Goal: Information Seeking & Learning: Learn about a topic

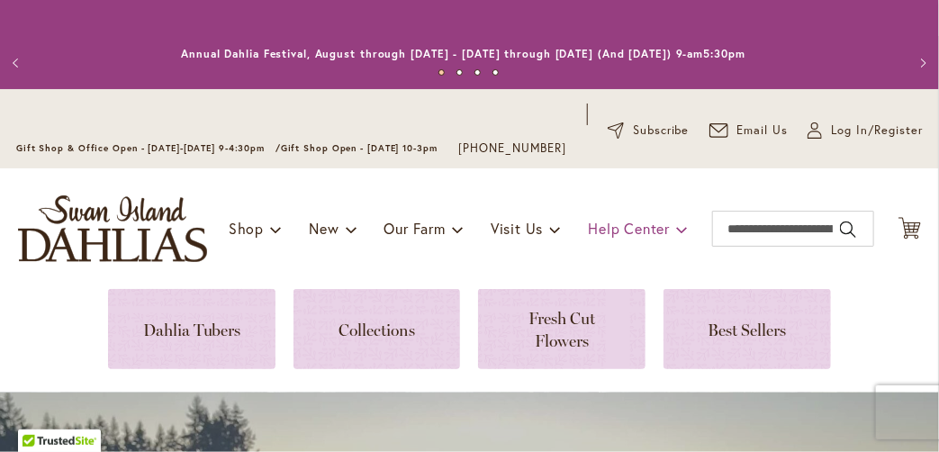
click at [637, 238] on span "Help Center" at bounding box center [629, 228] width 82 height 19
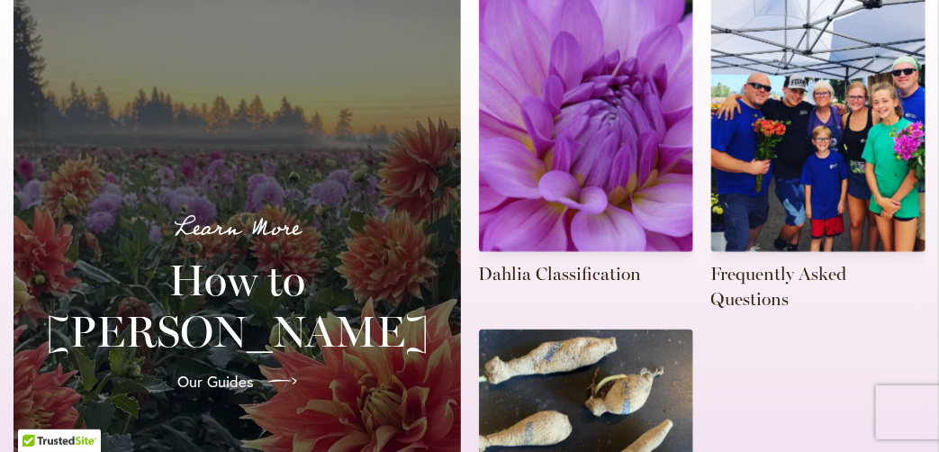
scroll to position [688, 0]
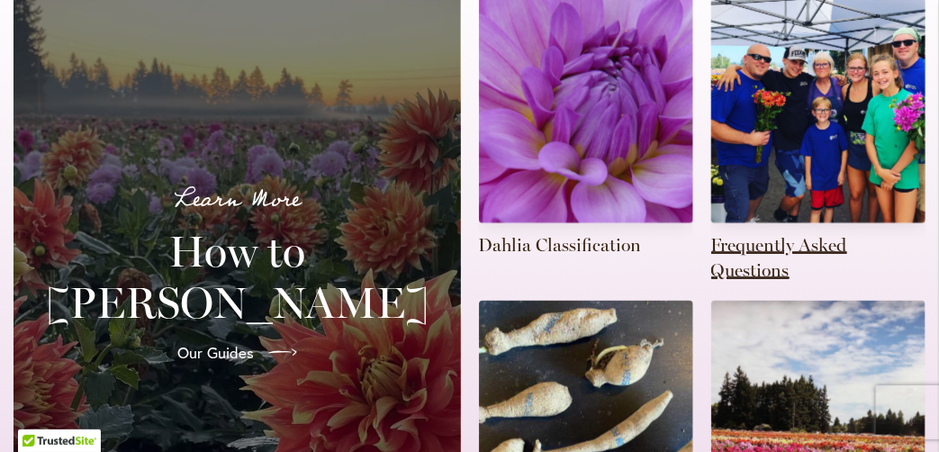
click at [762, 187] on link at bounding box center [818, 117] width 214 height 329
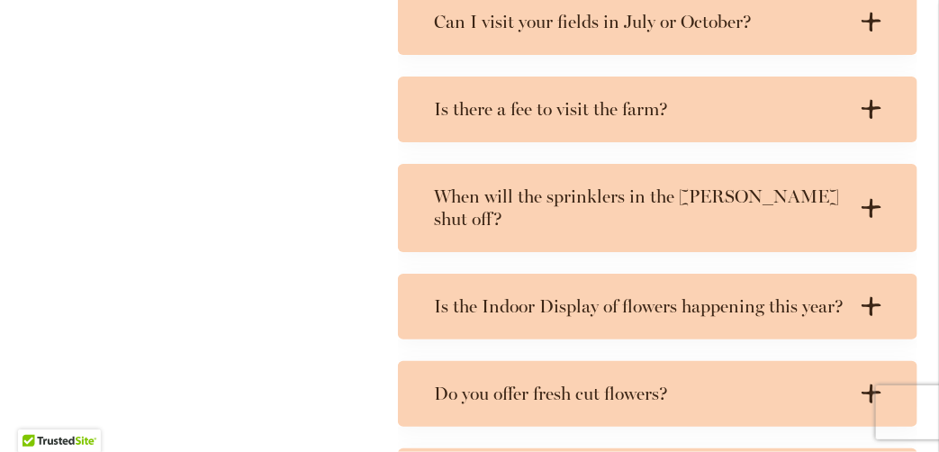
scroll to position [1464, 0]
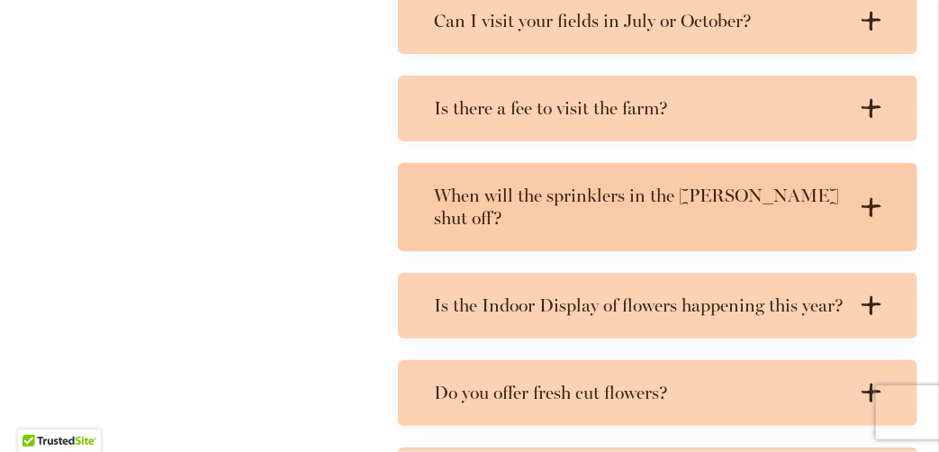
click at [434, 218] on h3 "When will the sprinklers in the [PERSON_NAME] shut off?" at bounding box center [639, 207] width 411 height 45
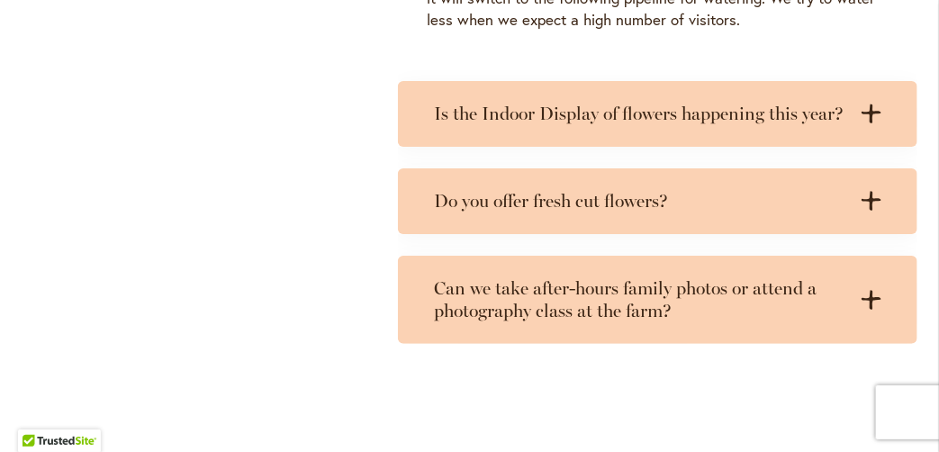
scroll to position [1802, 0]
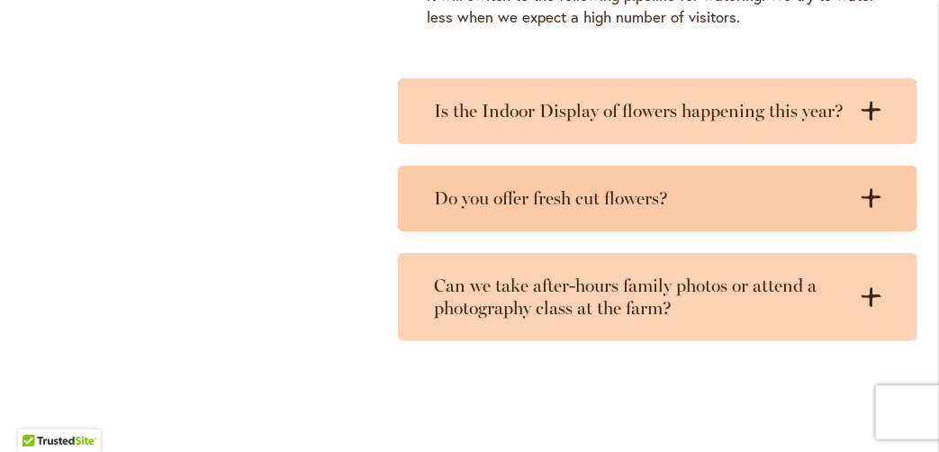
click at [416, 196] on div "Do you offer fresh cut flowers? .cls-1 { fill: #3c2616; stroke-width: 0px; } .c…" at bounding box center [657, 199] width 519 height 66
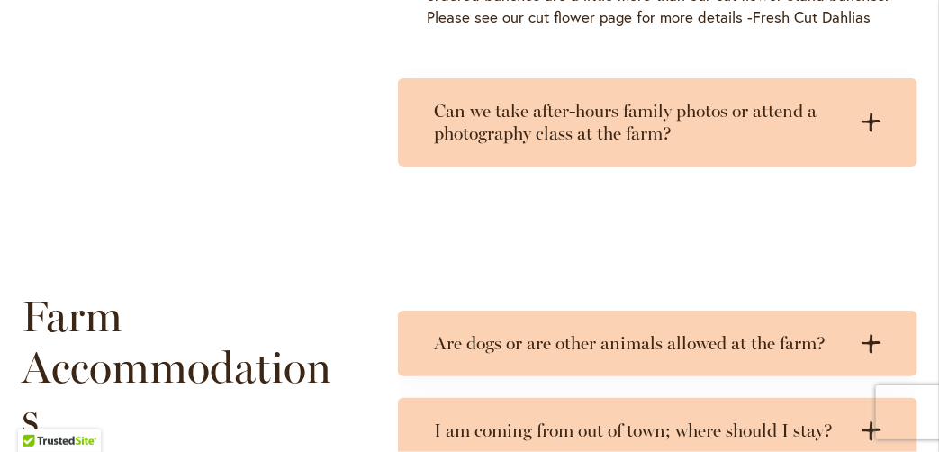
scroll to position [2182, 0]
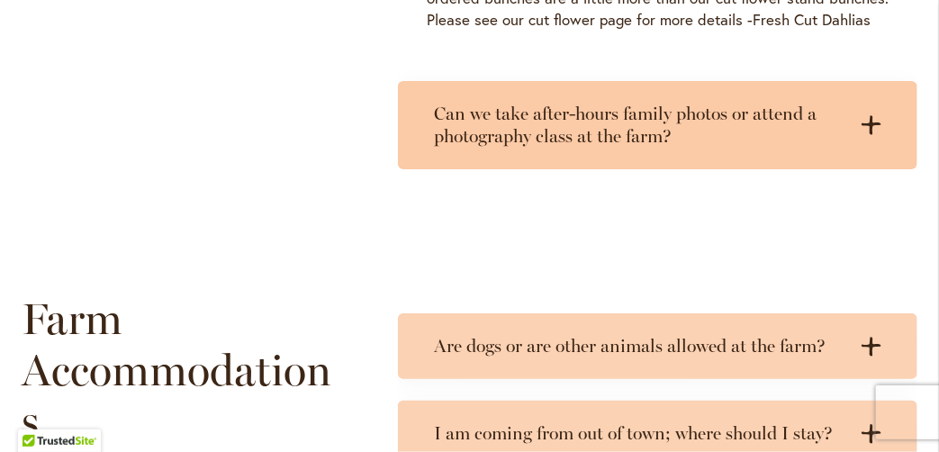
click at [459, 113] on h3 "Can we take after-hours family photos or attend a photography class at the farm?" at bounding box center [639, 125] width 411 height 45
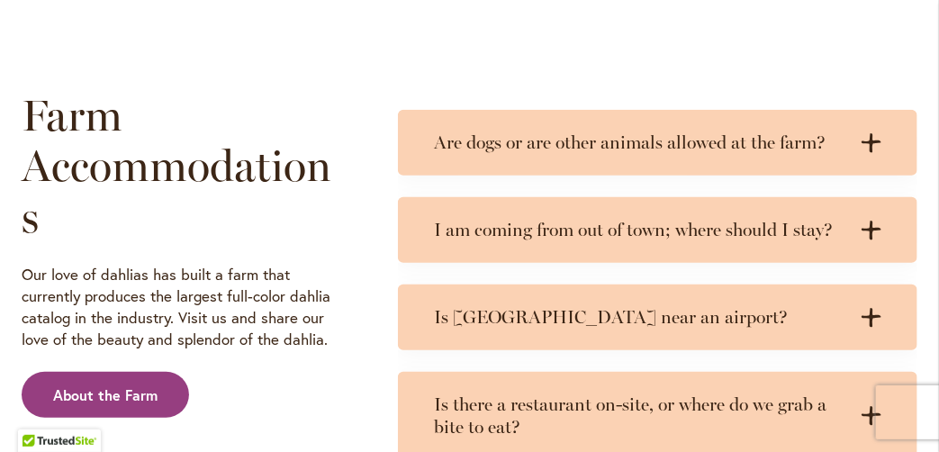
scroll to position [2522, 0]
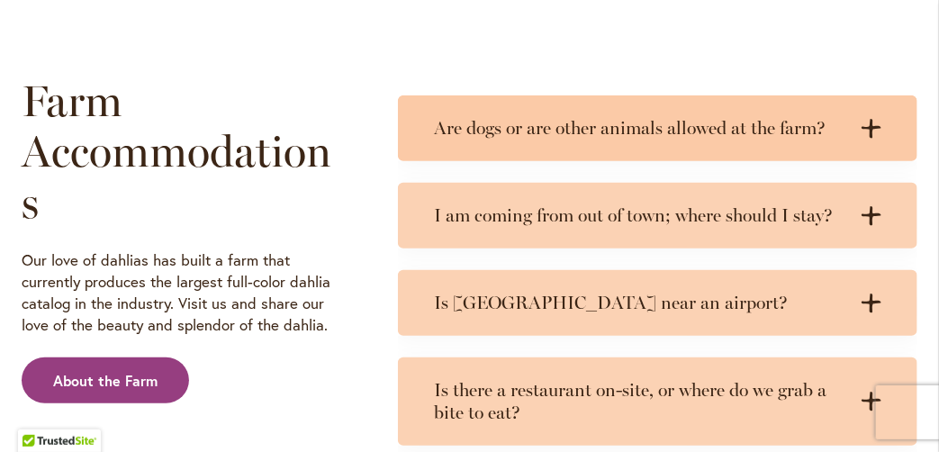
click at [429, 121] on div "Are dogs or are other animals allowed at the farm? .cls-1 { fill: #3c2616; stro…" at bounding box center [657, 128] width 519 height 66
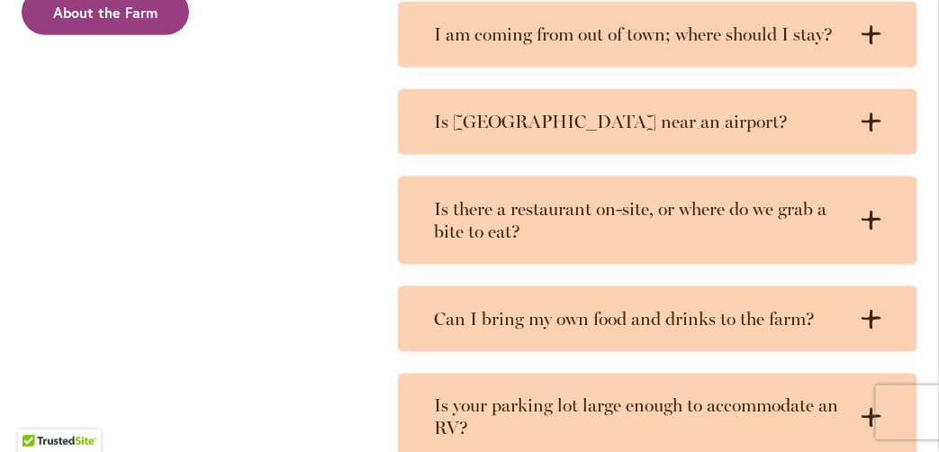
scroll to position [2891, 0]
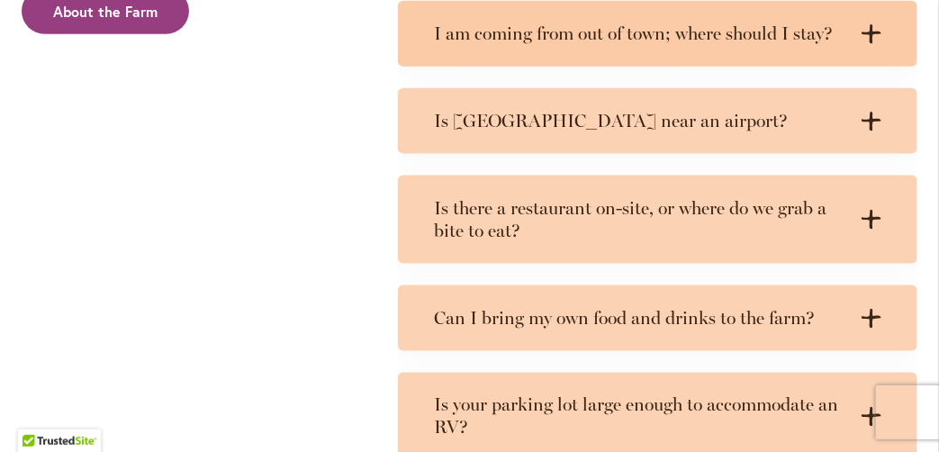
click at [426, 31] on div "I am coming from out of town; where should I stay? .cls-1 { fill: #3c2616; stro…" at bounding box center [657, 34] width 519 height 66
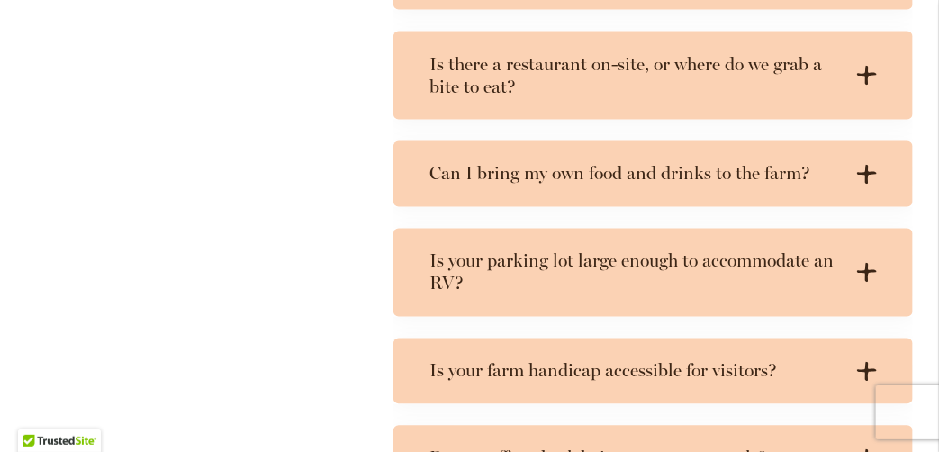
scroll to position [3160, 12]
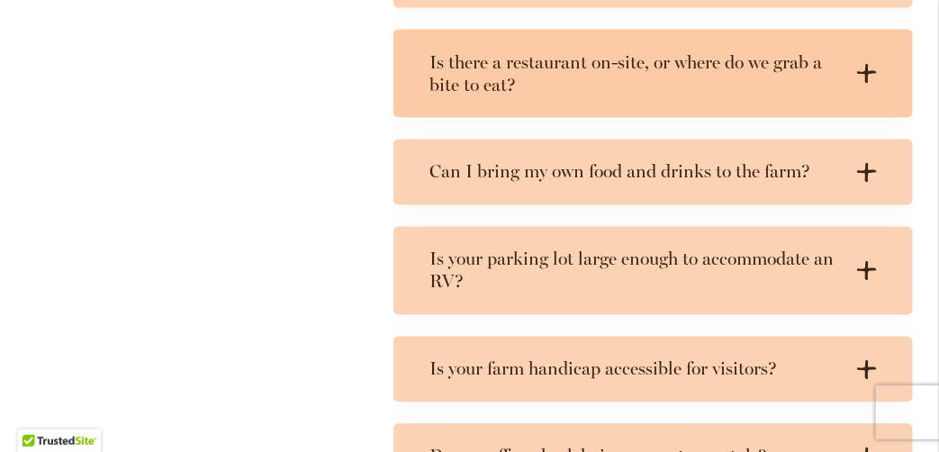
click at [445, 70] on h3 "Is there a restaurant on-site, or where do we grab a bite to eat?" at bounding box center [634, 73] width 411 height 45
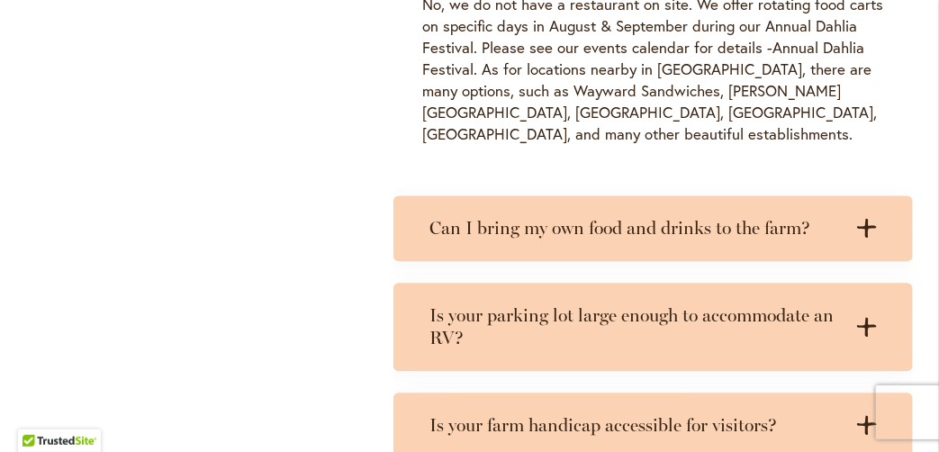
scroll to position [3321, 12]
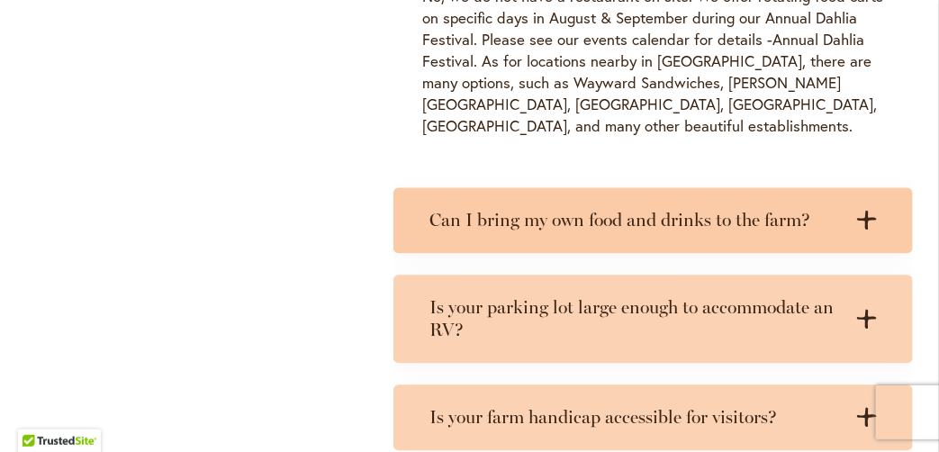
click at [433, 209] on h3 "Can I bring my own food and drinks to the farm?" at bounding box center [634, 220] width 411 height 23
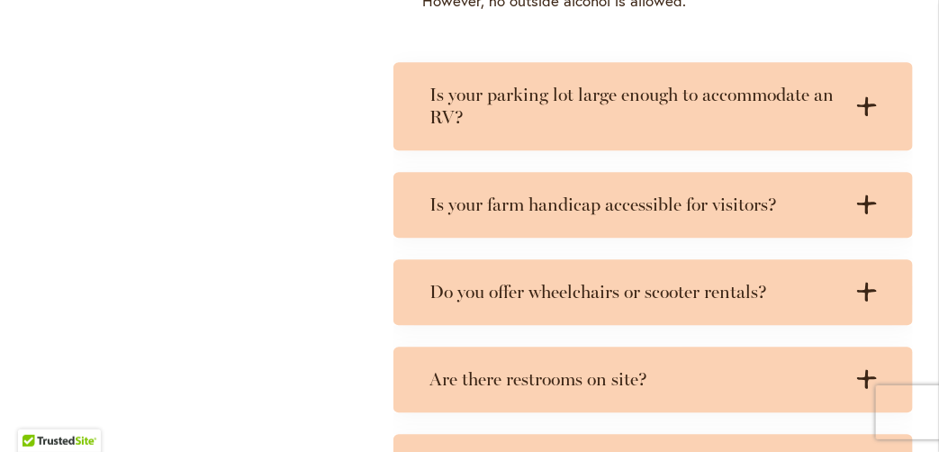
scroll to position [3635, 12]
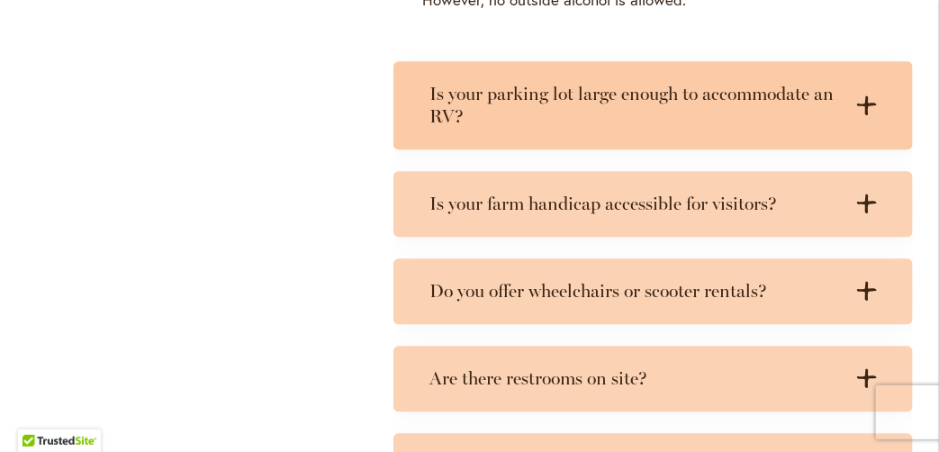
click at [421, 105] on div "Is your parking lot large enough to accommodate an RV? .cls-1 { fill: #3c2616; …" at bounding box center [652, 105] width 519 height 88
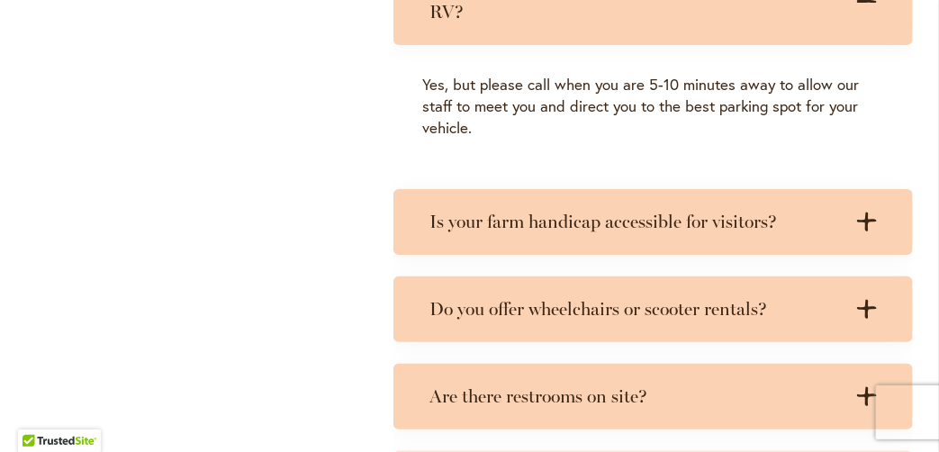
scroll to position [3741, 12]
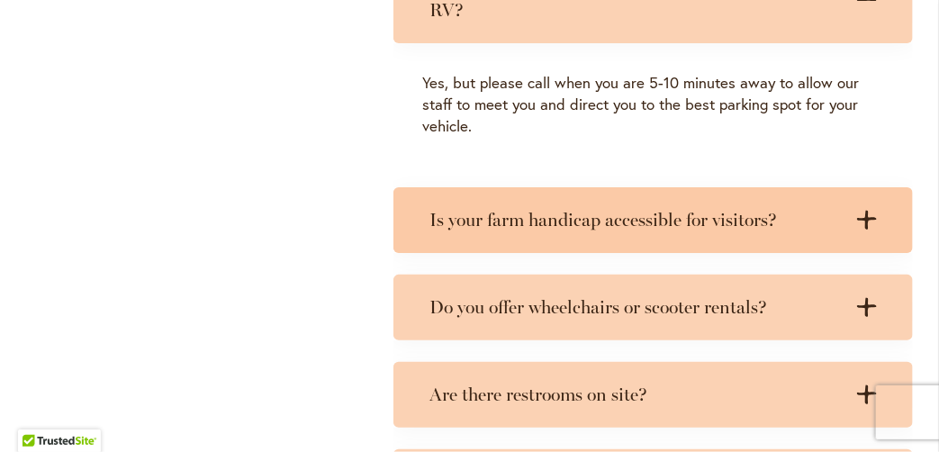
click at [415, 189] on div "Is your farm handicap accessible for visitors? .cls-1 { fill: #3c2616; stroke-w…" at bounding box center [652, 220] width 519 height 66
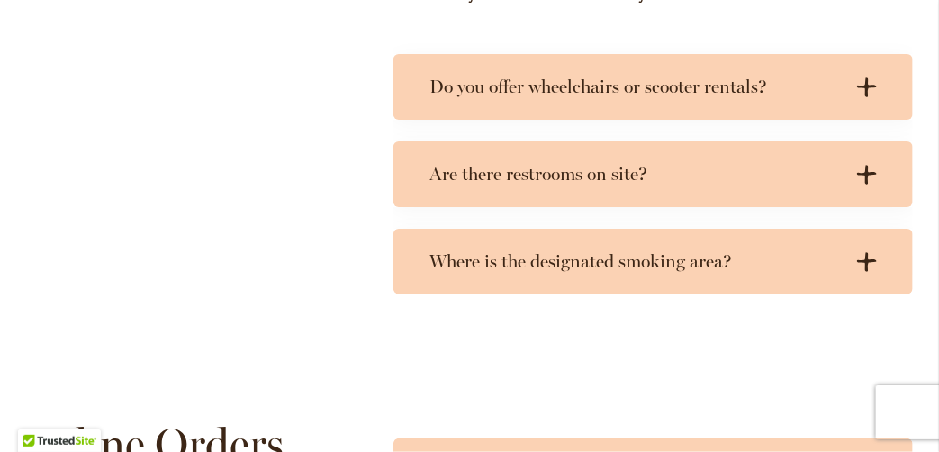
scroll to position [4152, 12]
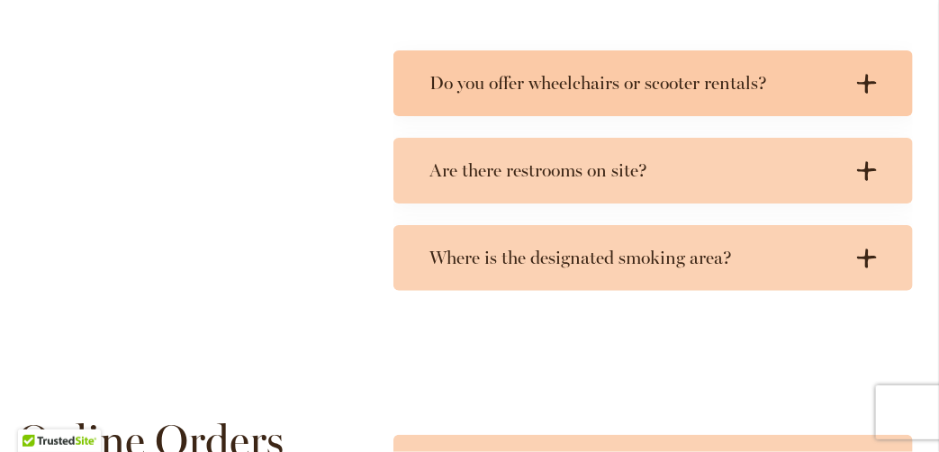
click at [401, 72] on div "Do you offer wheelchairs or scooter rentals? .cls-1 { fill: #3c2616; stroke-wid…" at bounding box center [652, 83] width 519 height 66
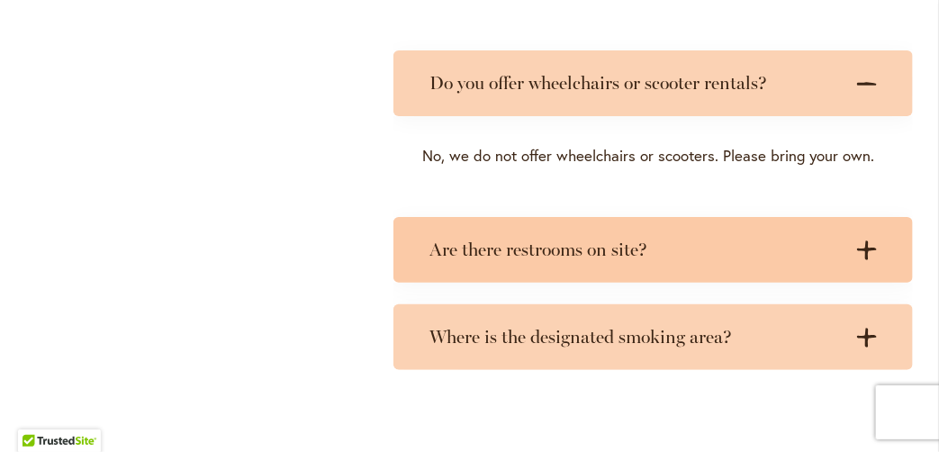
click at [396, 225] on div "Are there restrooms on site? .cls-1 { fill: #3c2616; stroke-width: 0px; } .cls-…" at bounding box center [652, 250] width 519 height 66
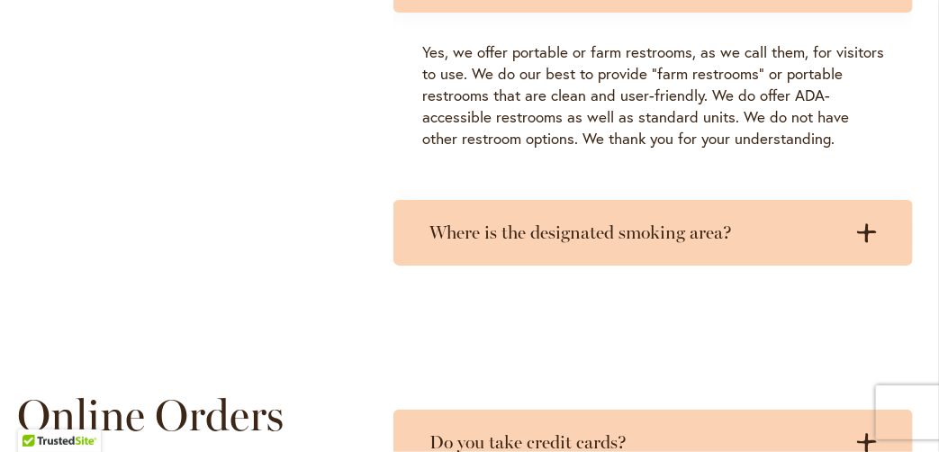
scroll to position [4423, 12]
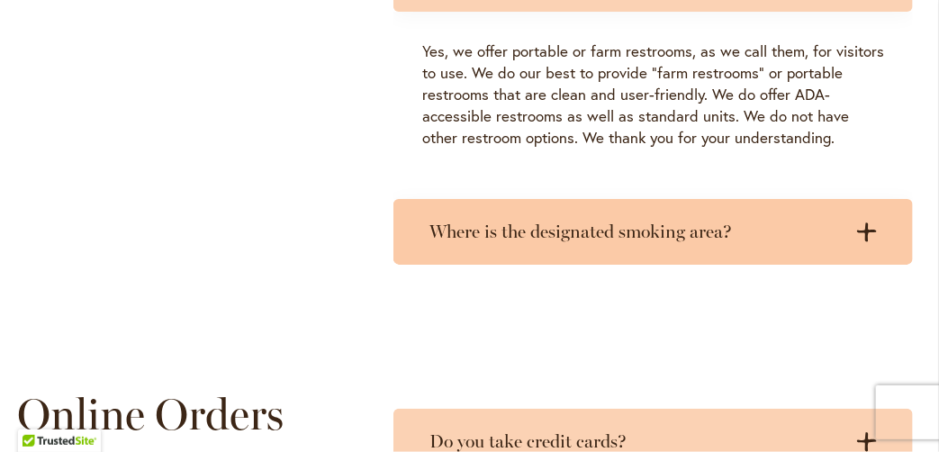
click at [429, 221] on h3 "Where is the designated smoking area?" at bounding box center [634, 232] width 411 height 23
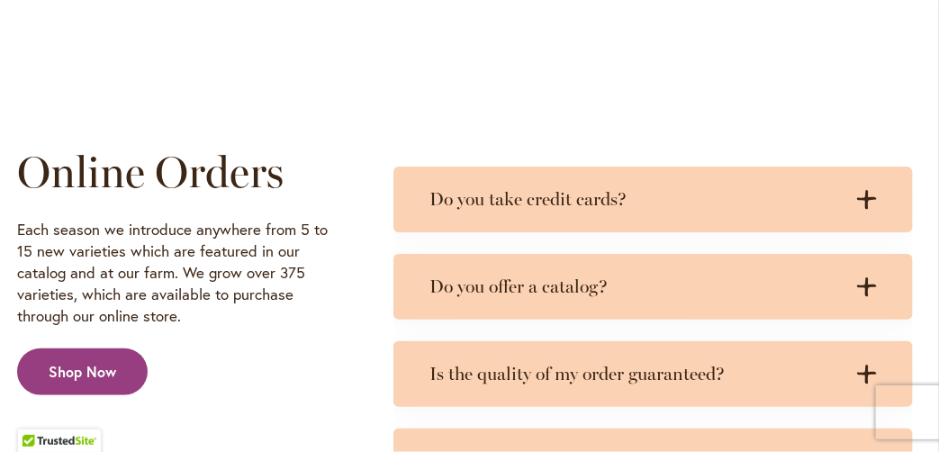
scroll to position [4780, 12]
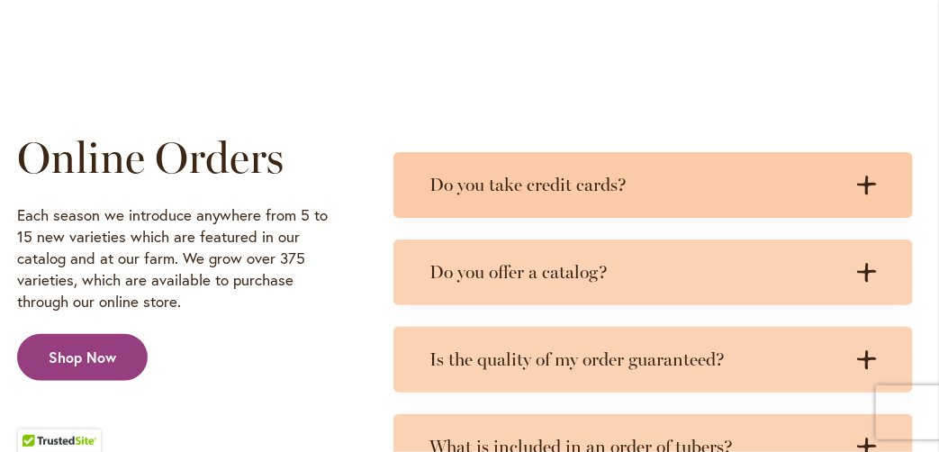
click at [419, 165] on div "Do you take credit cards? .cls-1 { fill: #3c2616; stroke-width: 0px; } .cls-1 {…" at bounding box center [652, 185] width 519 height 66
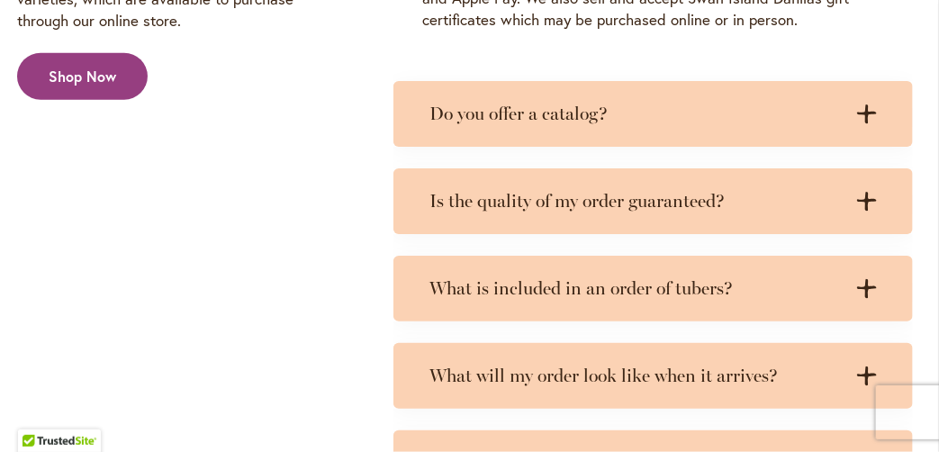
scroll to position [5067, 12]
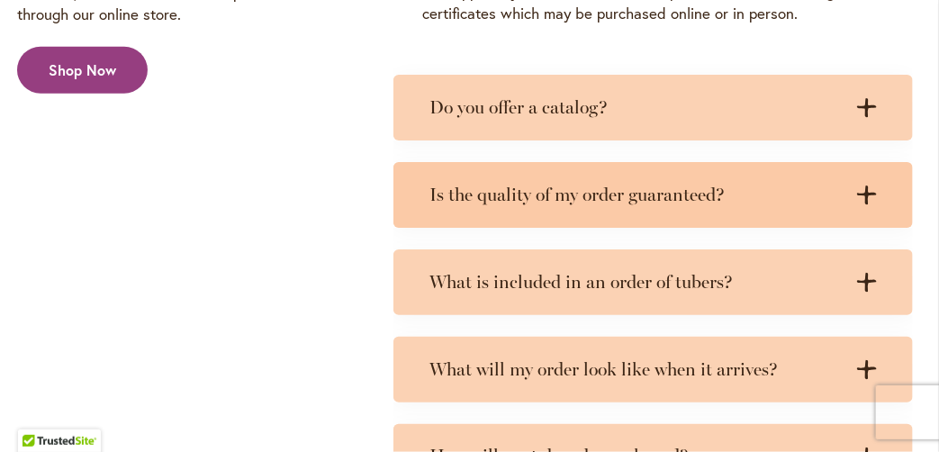
click at [393, 162] on div "Is the quality of my order guaranteed? .cls-1 { fill: #3c2616; stroke-width: 0p…" at bounding box center [652, 195] width 519 height 66
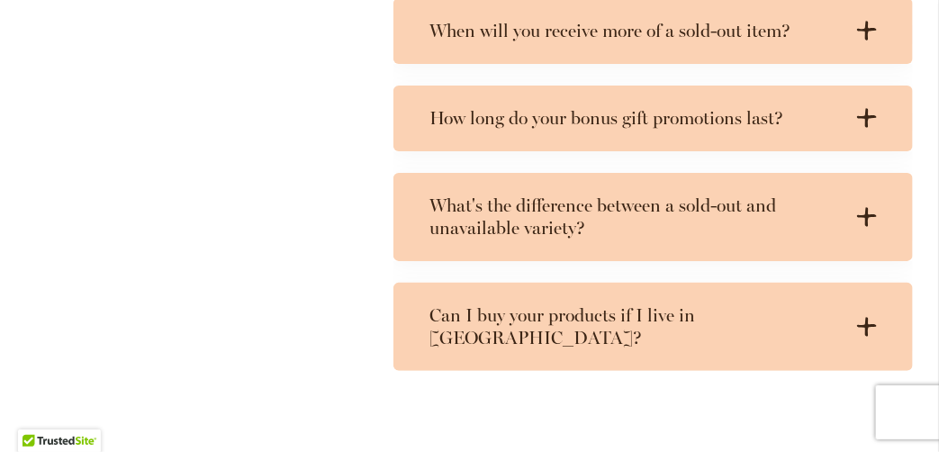
scroll to position [6499, 12]
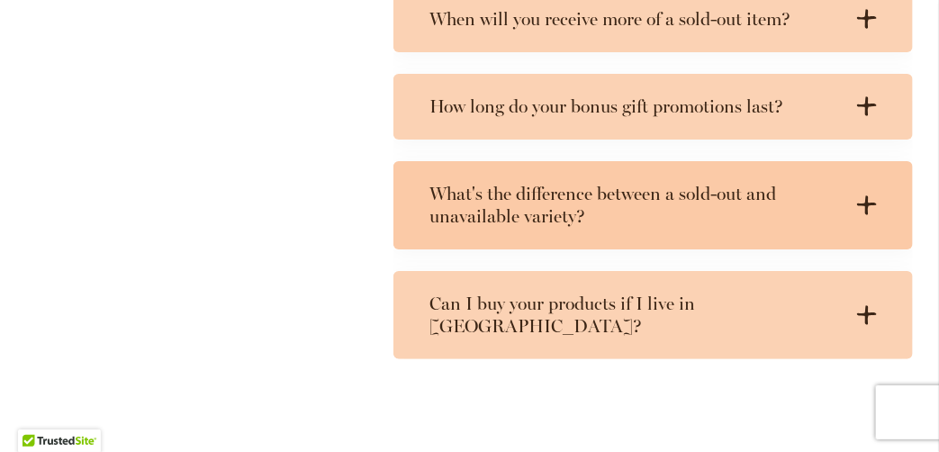
click at [429, 183] on h3 "What's the difference between a sold-out and unavailable variety?" at bounding box center [634, 205] width 411 height 45
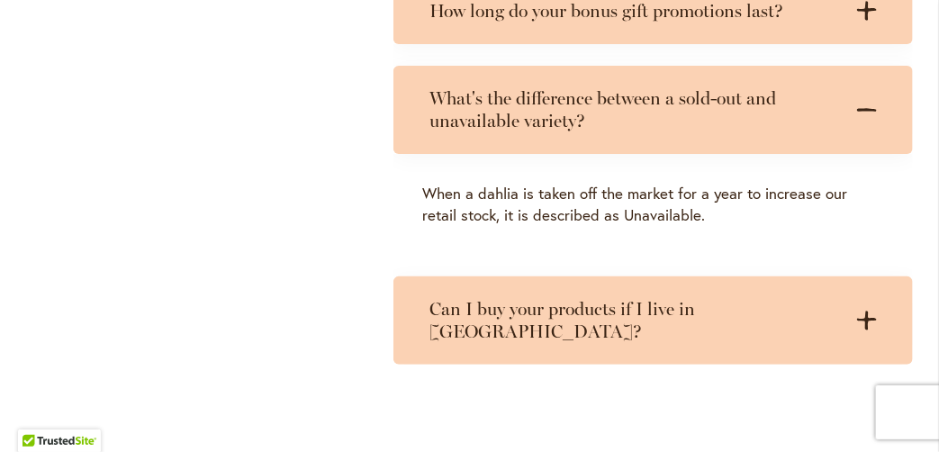
scroll to position [6595, 12]
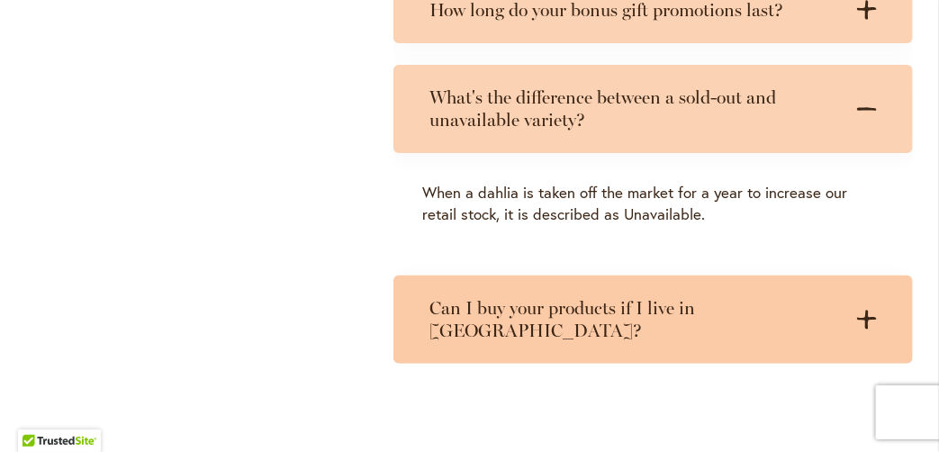
click at [410, 275] on div "Can I buy your products if I live in Canada? .cls-1 { fill: #3c2616; stroke-wid…" at bounding box center [652, 319] width 519 height 88
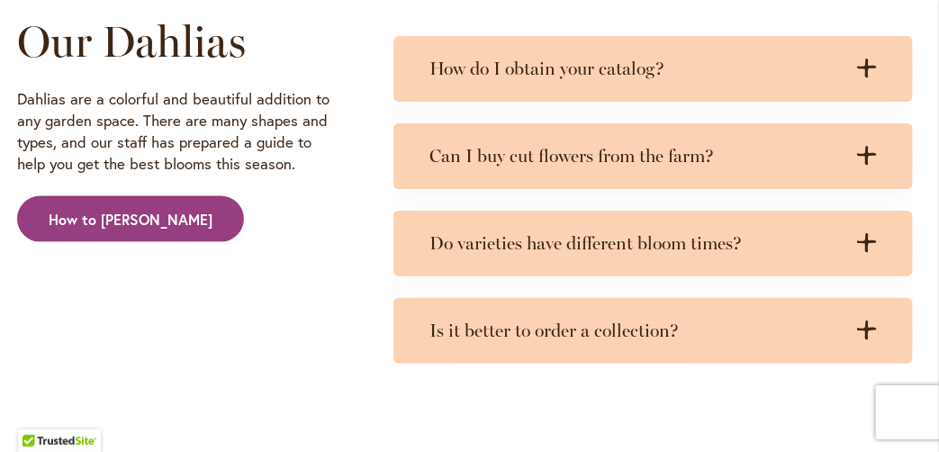
scroll to position [7294, 12]
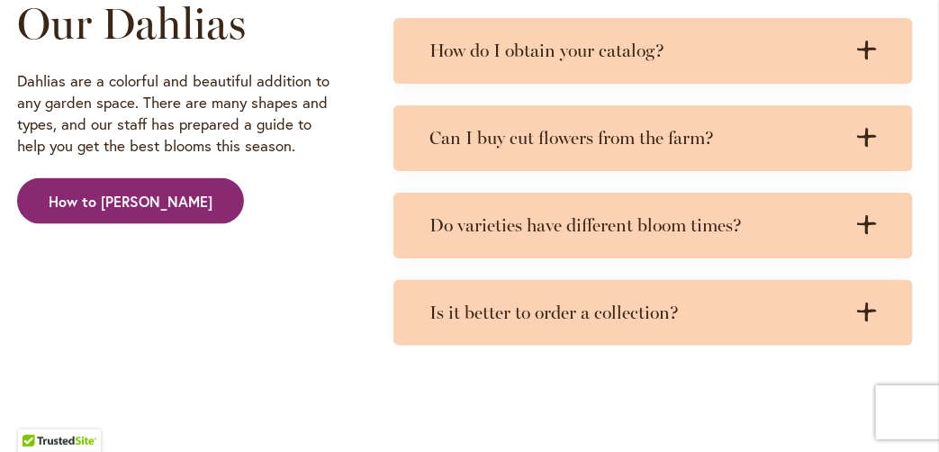
click at [51, 192] on span "How to [PERSON_NAME]" at bounding box center [131, 202] width 164 height 21
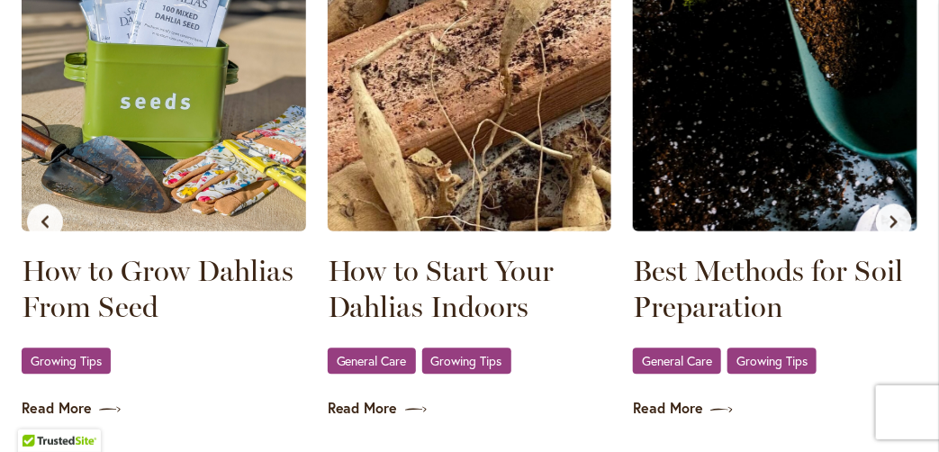
scroll to position [1235, 0]
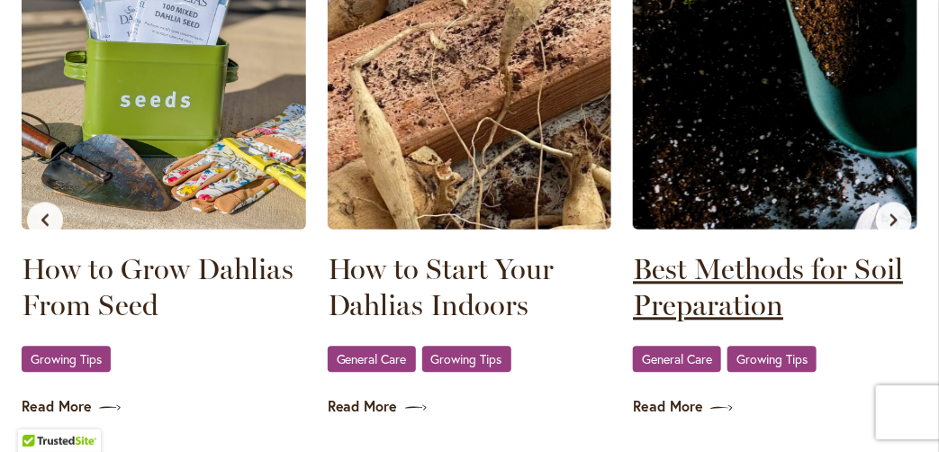
click at [705, 293] on link "Best Methods for Soil Preparation" at bounding box center [775, 287] width 284 height 72
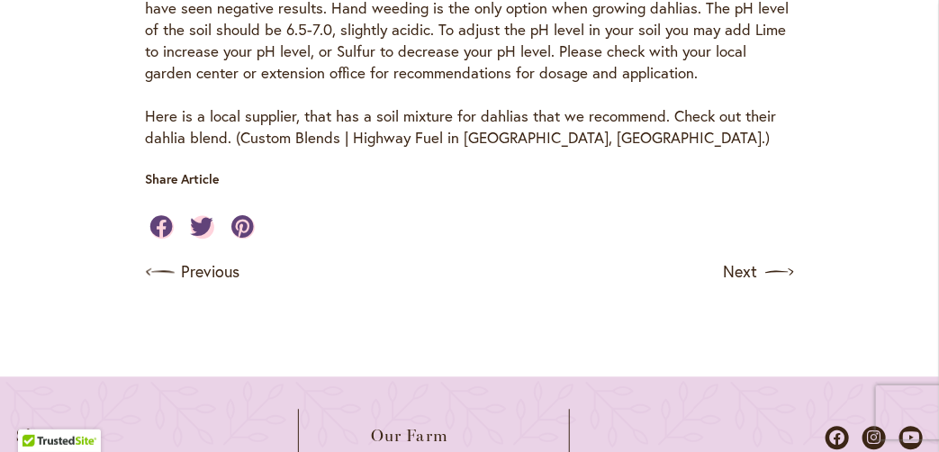
scroll to position [1132, 0]
